Goal: Ask a question: Seek information or help from site administrators or community

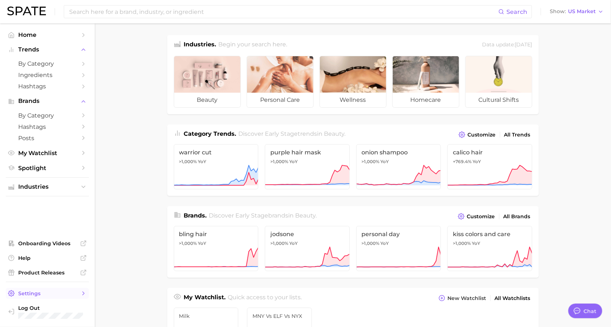
click at [36, 295] on span "Settings" at bounding box center [47, 293] width 58 height 7
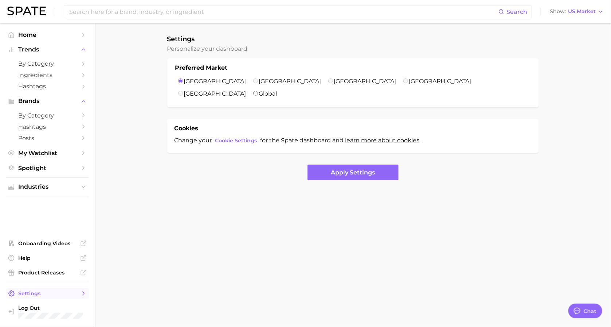
click at [52, 297] on link "Settings" at bounding box center [47, 293] width 83 height 11
click at [588, 312] on div "Chat" at bounding box center [591, 310] width 14 height 8
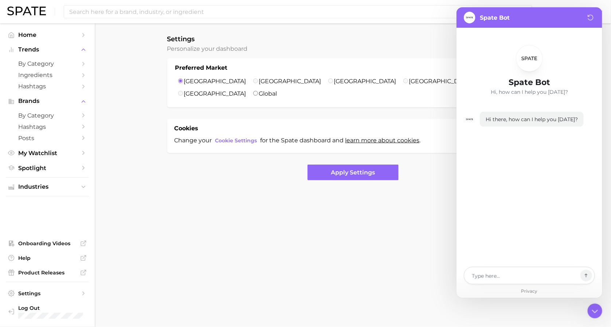
type textarea "x"
type textarea "H"
type textarea "x"
type textarea "Ho"
type textarea "x"
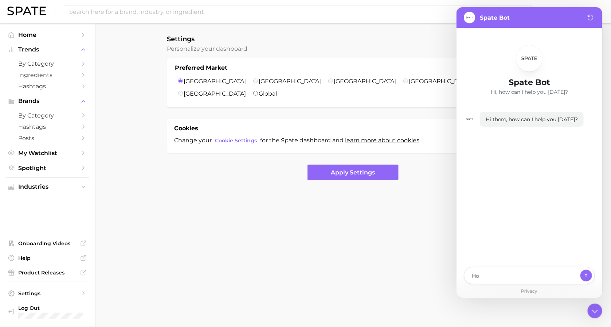
type textarea "How"
type textarea "x"
type textarea "How t"
type textarea "x"
type textarea "How to"
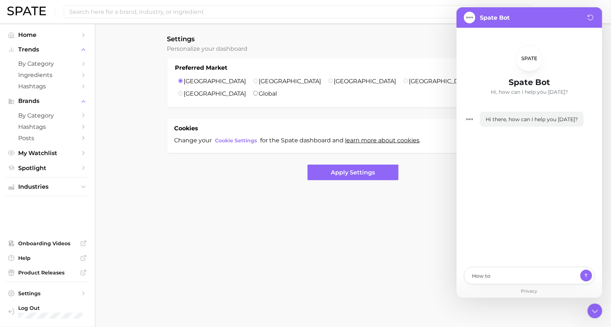
type textarea "x"
type textarea "How to"
type textarea "x"
type textarea "How to c"
type textarea "x"
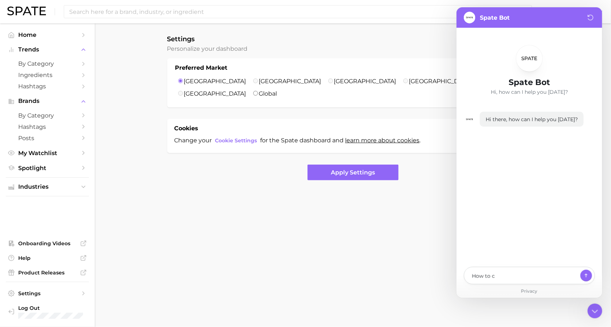
type textarea "How to ca"
type textarea "x"
type textarea "How to can"
type textarea "x"
type textarea "How to canc"
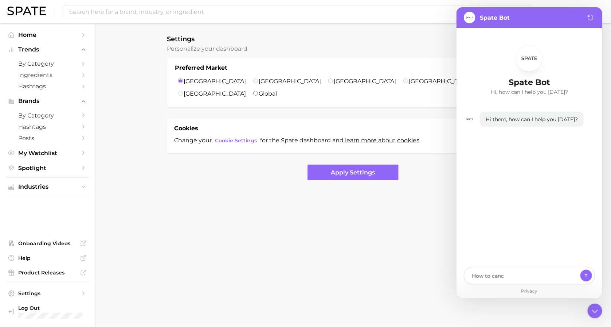
type textarea "x"
type textarea "How to cance"
type textarea "x"
type textarea "How to cancel"
type textarea "x"
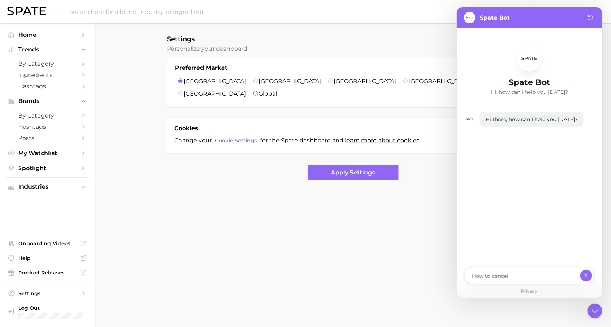
type textarea "How to cancel"
type textarea "x"
type textarea "How to cancel s"
type textarea "x"
type textarea "How to cancel su"
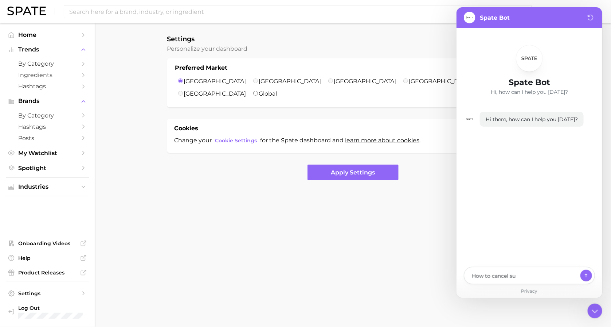
type textarea "x"
type textarea "How to cancel sub"
type textarea "x"
type textarea "How to cancel subs"
type textarea "x"
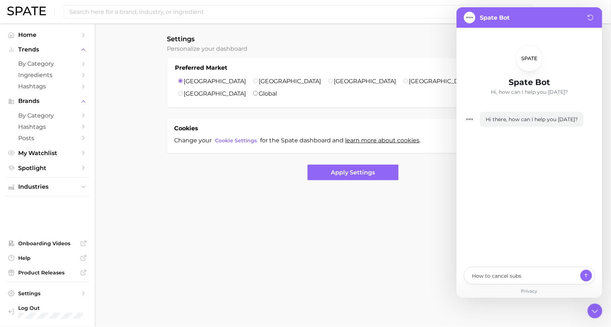
type textarea "How to cancel subsc"
type textarea "x"
type textarea "How to cancel subscr"
type textarea "x"
type textarea "How to cancel subscri"
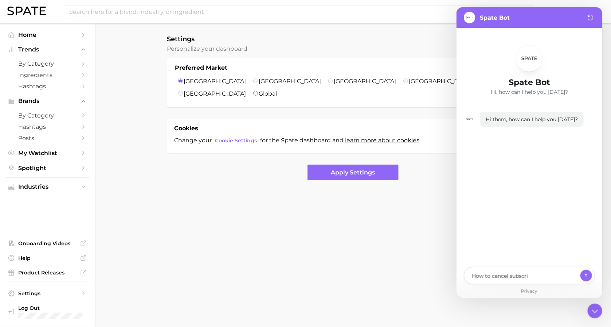
type textarea "x"
type textarea "How to cancel subscript"
type textarea "x"
type textarea "How to cancel subscripti"
type textarea "x"
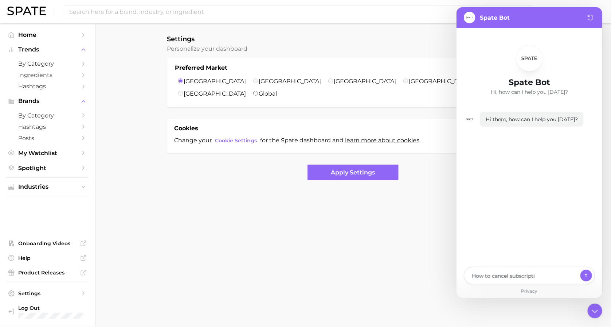
type textarea "How to cancel subscriptio"
type textarea "x"
type textarea "How to cancel subscription"
type textarea "x"
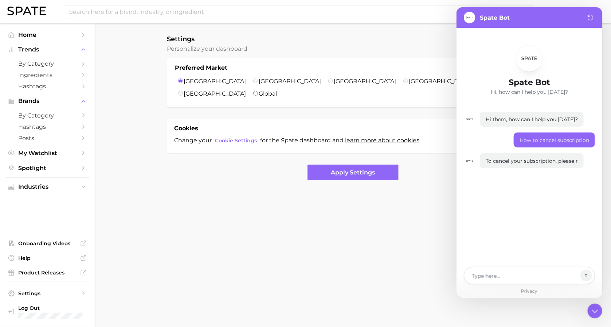
type textarea "x"
